Goal: Task Accomplishment & Management: Manage account settings

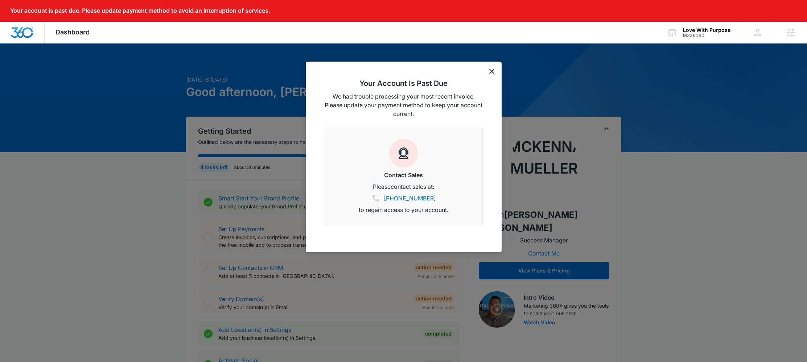
click at [488, 70] on div "Your Account Is Past Due We had trouble processing your most recent invoice. Pl…" at bounding box center [404, 157] width 196 height 191
click at [490, 70] on icon "dismiss this dialog" at bounding box center [491, 71] width 5 height 5
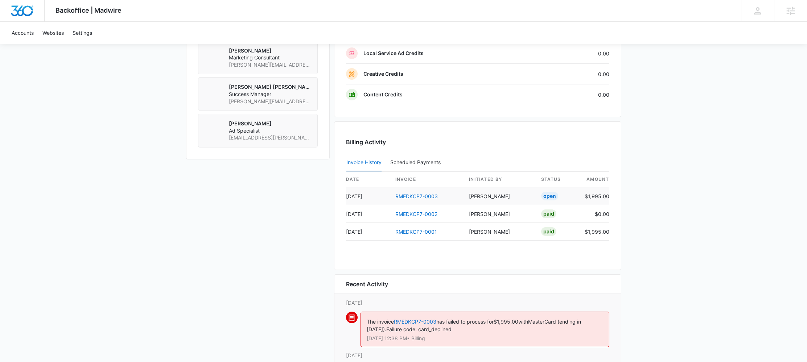
scroll to position [623, 0]
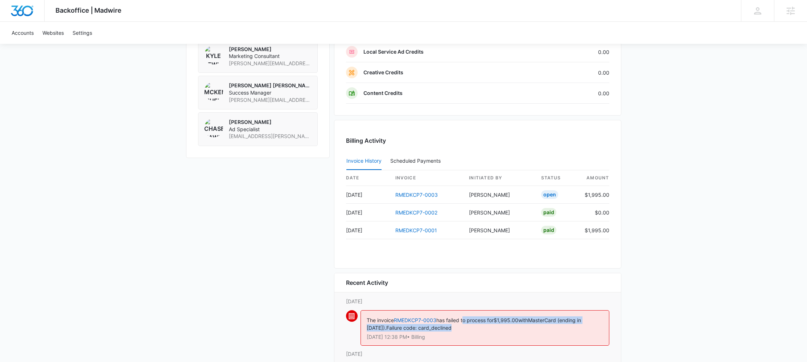
drag, startPoint x: 465, startPoint y: 321, endPoint x: 597, endPoint y: 331, distance: 132.4
click at [597, 331] on div "The invoice RMEDKCP7-0003 has failed to process for $1,995.00 with MasterCard (…" at bounding box center [484, 328] width 249 height 36
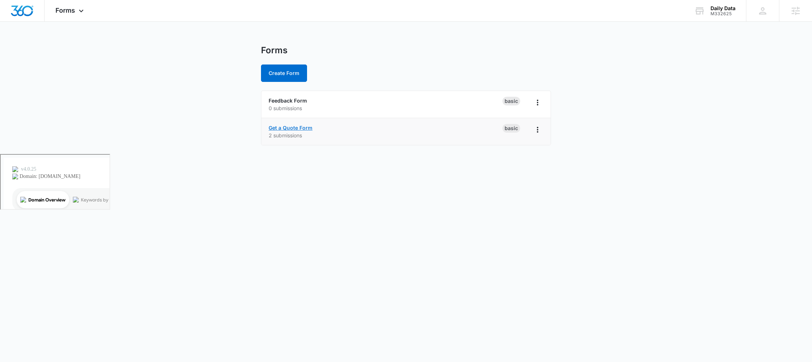
click at [300, 128] on link "Get a Quote Form" at bounding box center [291, 128] width 44 height 6
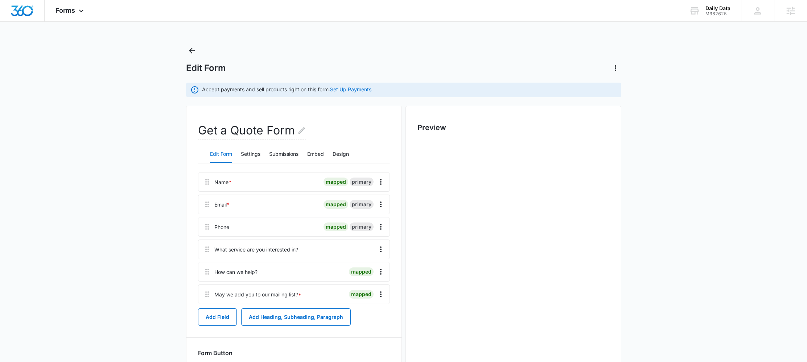
scroll to position [84, 0]
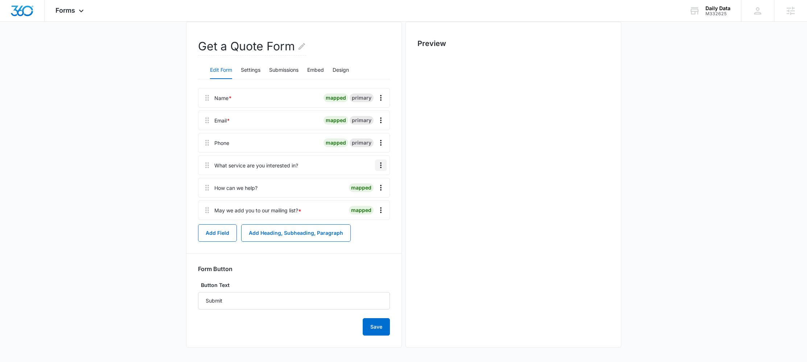
click at [383, 166] on icon "Overflow Menu" at bounding box center [380, 165] width 9 height 9
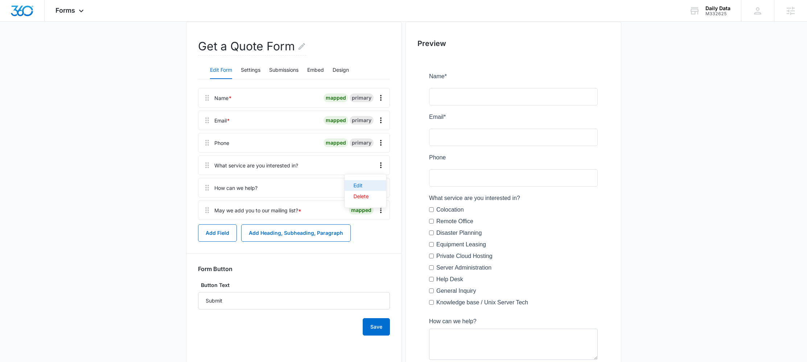
click at [364, 187] on div "Edit" at bounding box center [361, 185] width 15 height 5
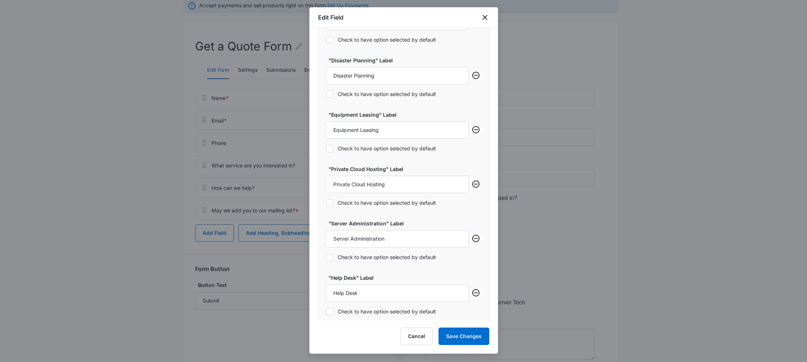
scroll to position [542, 0]
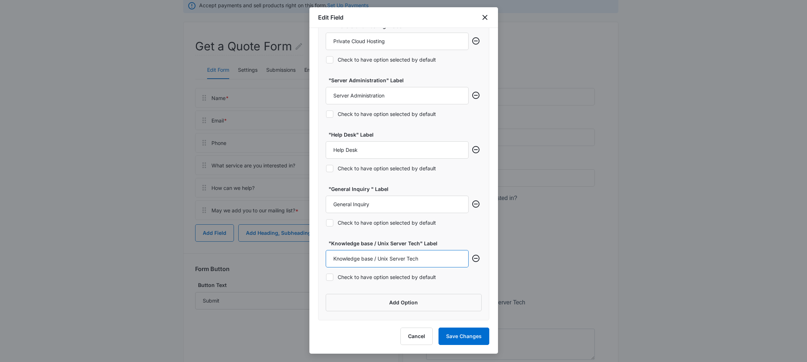
click at [364, 258] on input "Knowledge base / Unix Server Tech" at bounding box center [397, 258] width 143 height 17
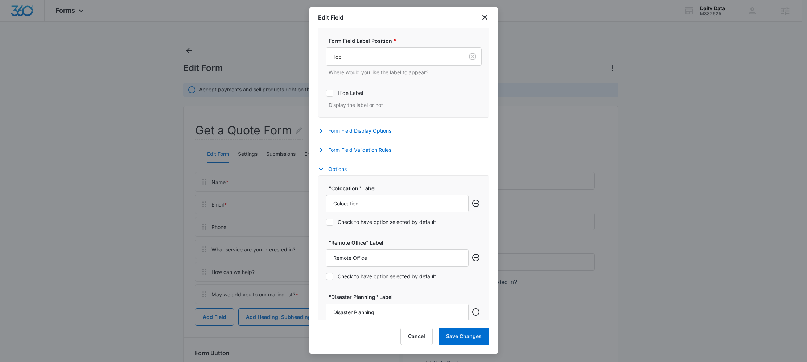
scroll to position [211, 0]
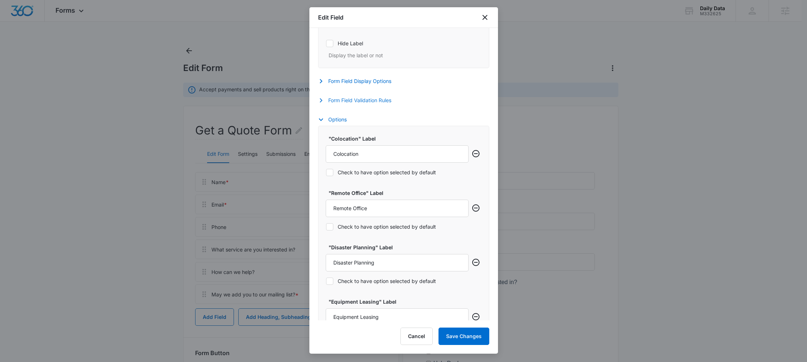
type input "Knowledge Base / Unix Server Tech"
click at [376, 102] on button "Form Field Validation Rules" at bounding box center [358, 100] width 81 height 9
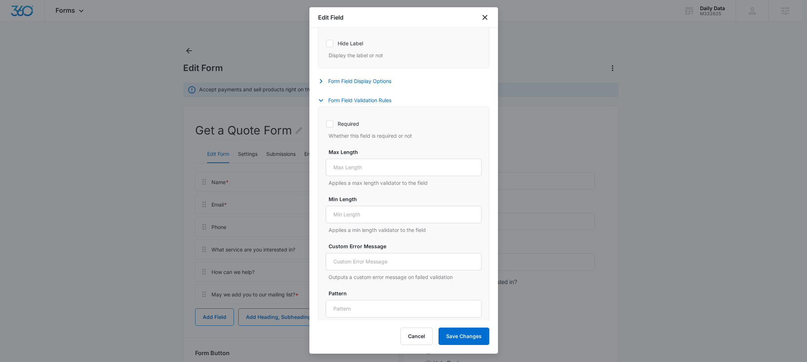
click at [333, 124] on icon at bounding box center [329, 124] width 7 height 7
click at [326, 124] on input "Required" at bounding box center [326, 124] width 0 height 0
checkbox input "true"
click at [463, 336] on button "Save Changes" at bounding box center [463, 336] width 51 height 17
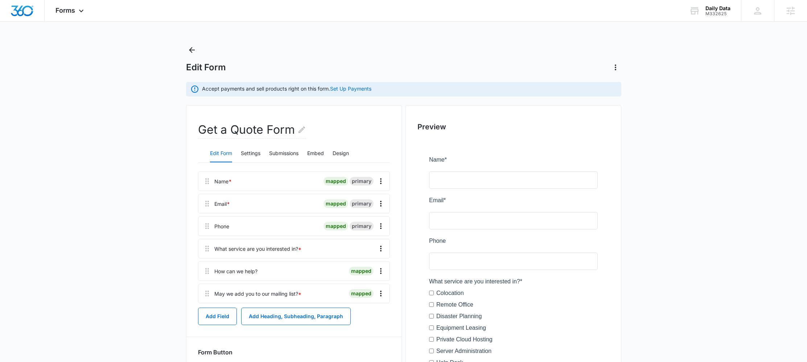
scroll to position [0, 0]
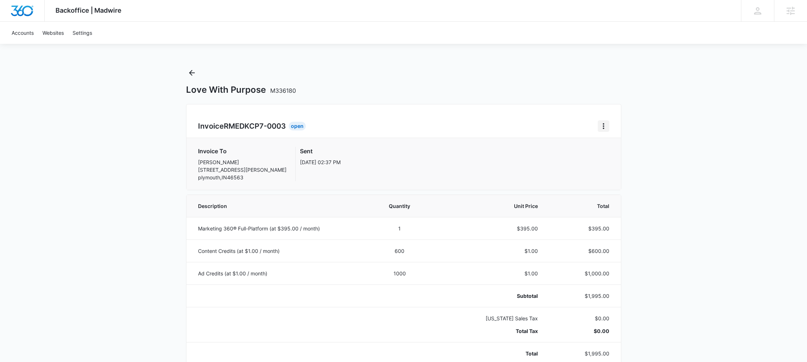
click at [603, 124] on icon "Home" at bounding box center [603, 126] width 1 height 6
click at [613, 143] on link "Download Invoice" at bounding box center [628, 146] width 42 height 6
